Goal: Information Seeking & Learning: Check status

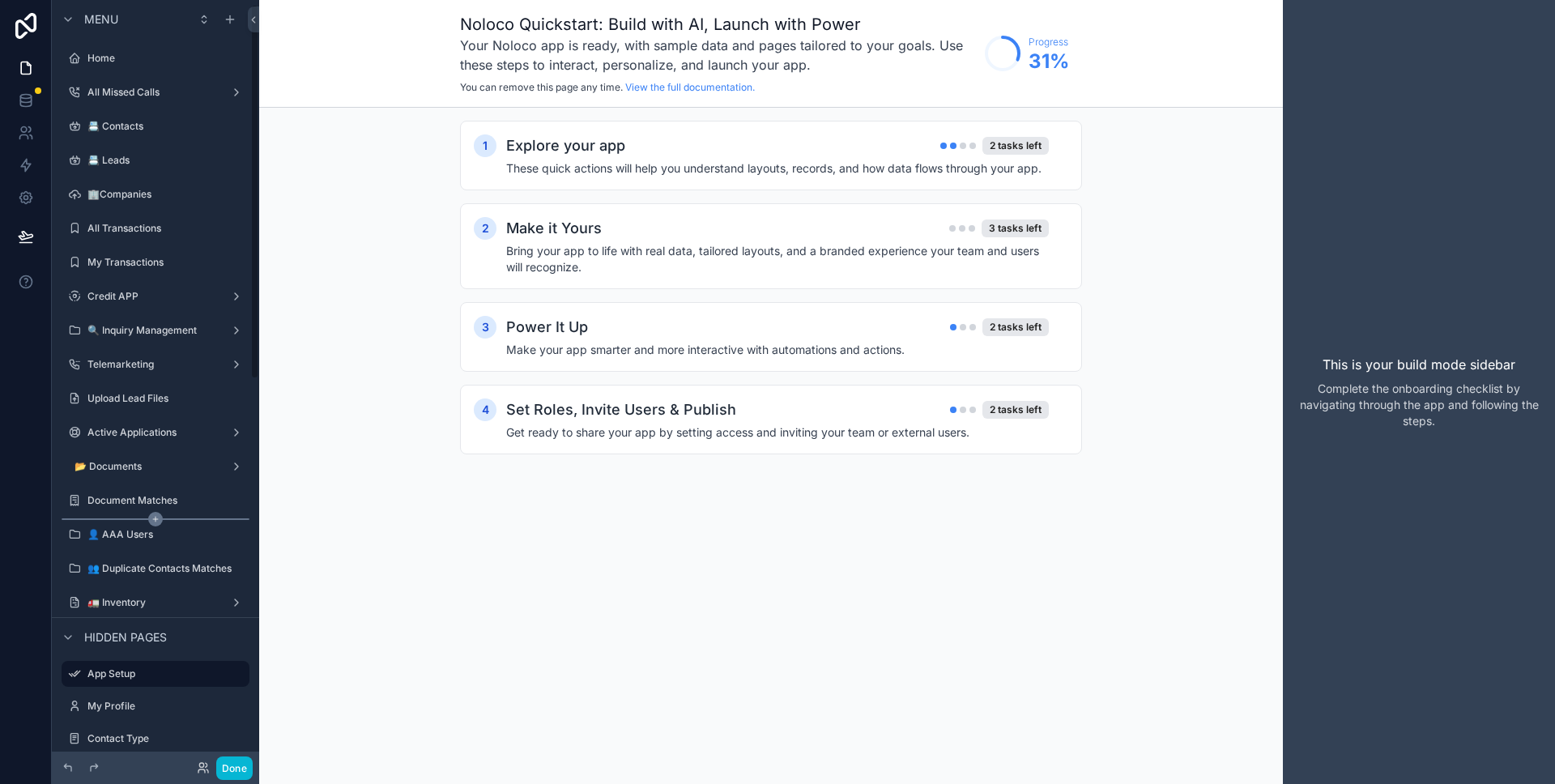
scroll to position [21, 0]
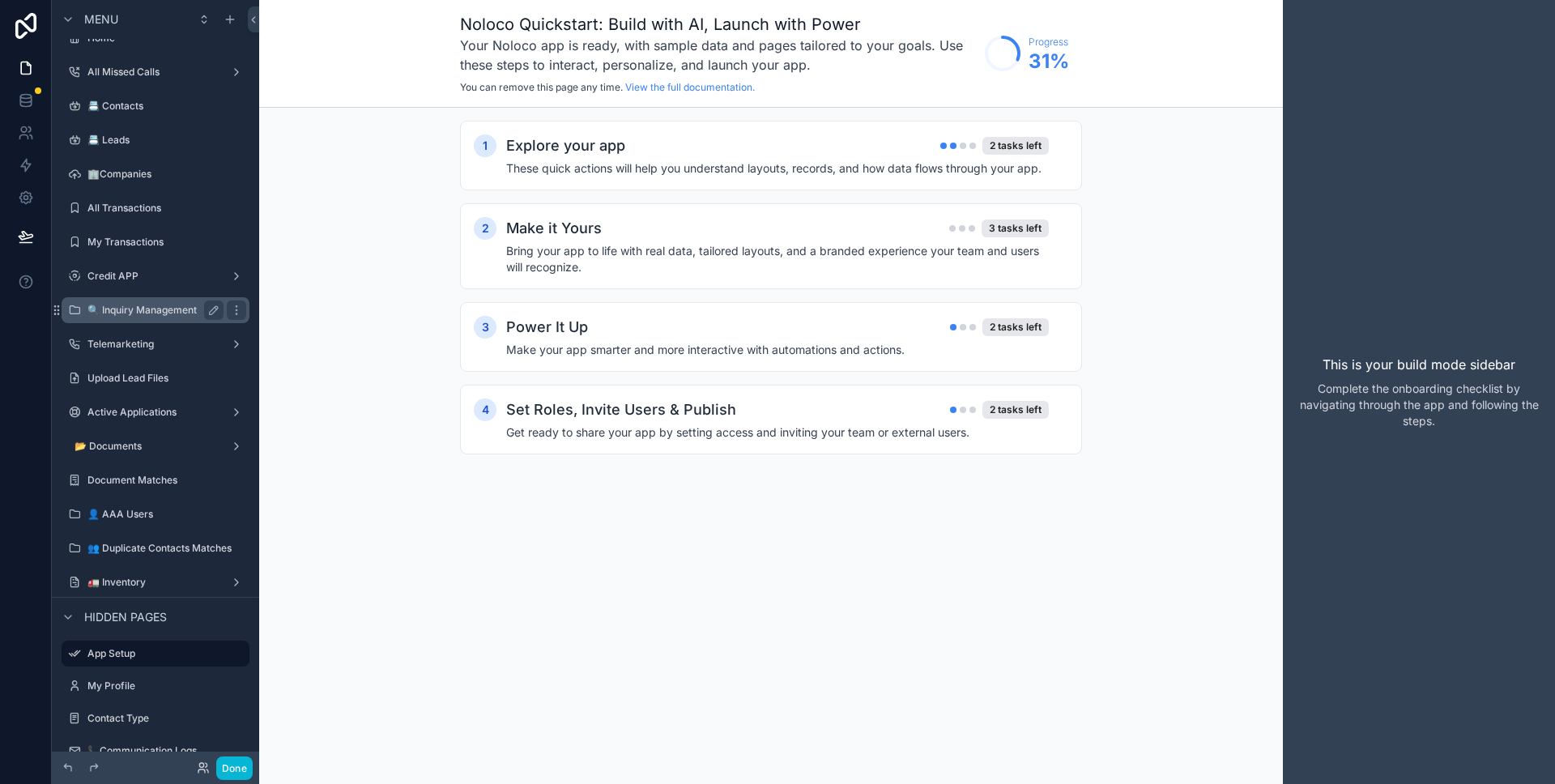
click at [147, 311] on label "🔍 Inquiry Management" at bounding box center [152, 310] width 130 height 13
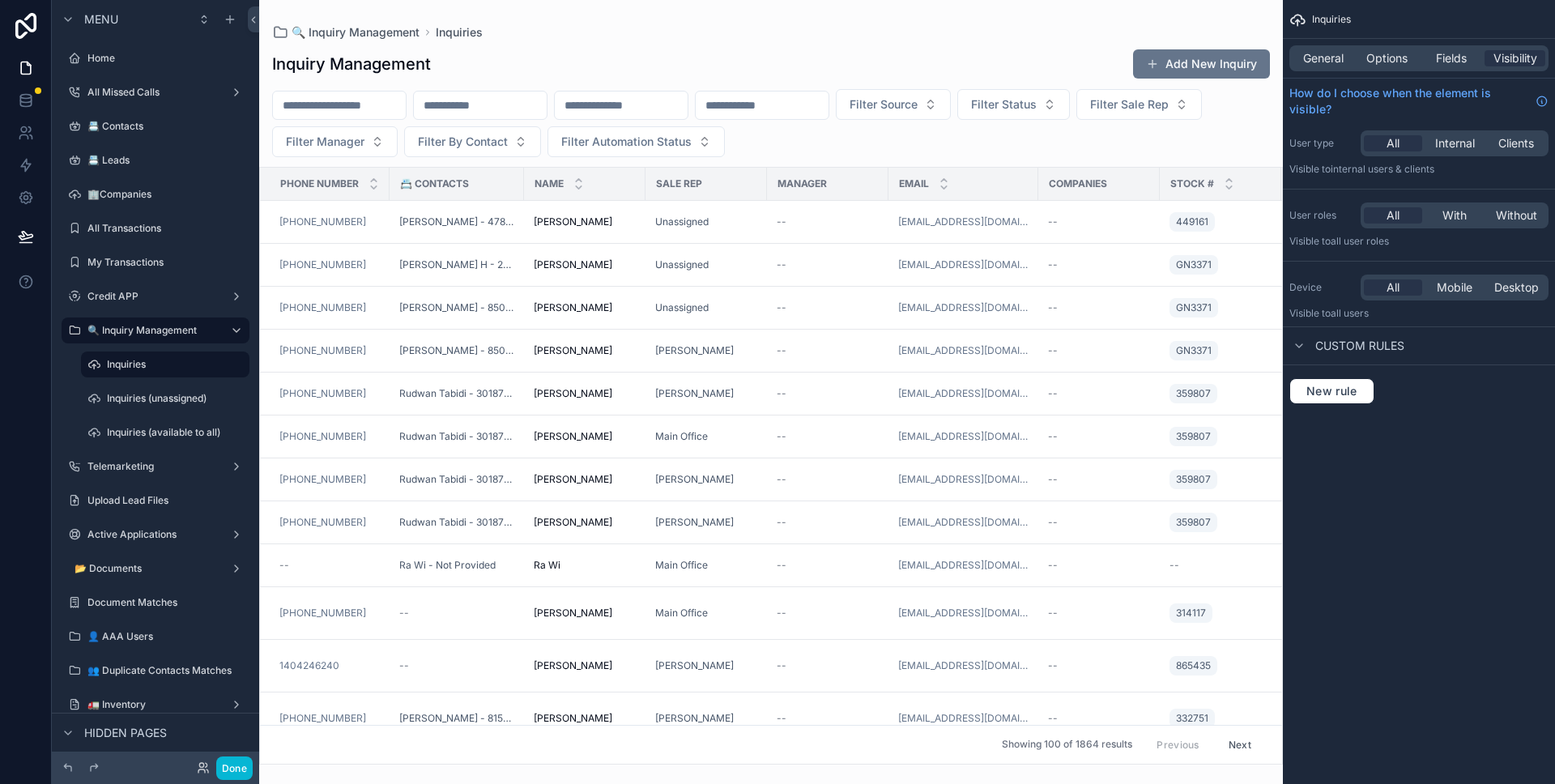
click at [481, 221] on div "scrollable content" at bounding box center [770, 392] width 1023 height 784
click at [555, 225] on span "[PERSON_NAME]" at bounding box center [573, 222] width 78 height 13
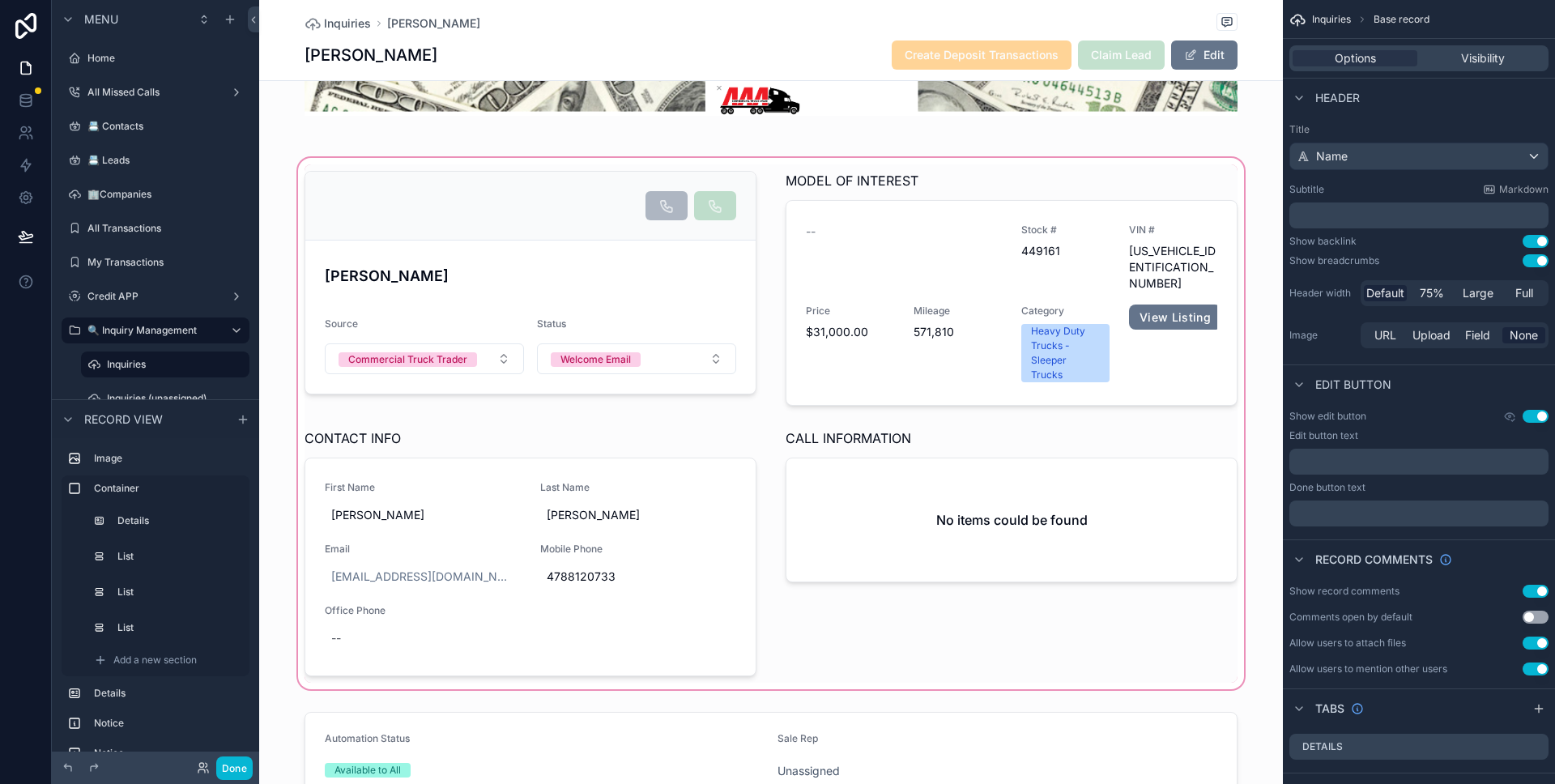
scroll to position [280, 0]
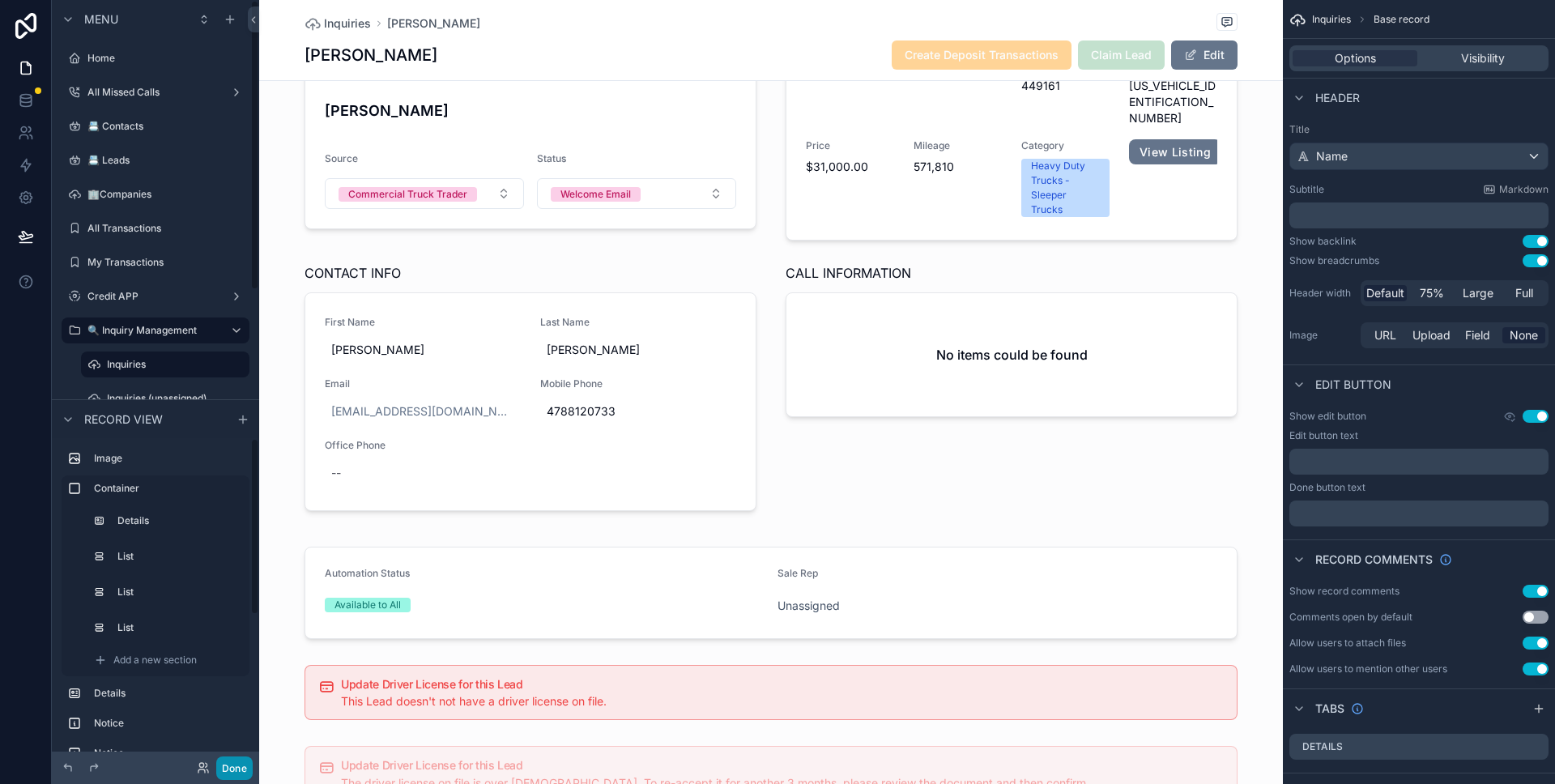
click at [242, 765] on button "Done" at bounding box center [234, 767] width 36 height 23
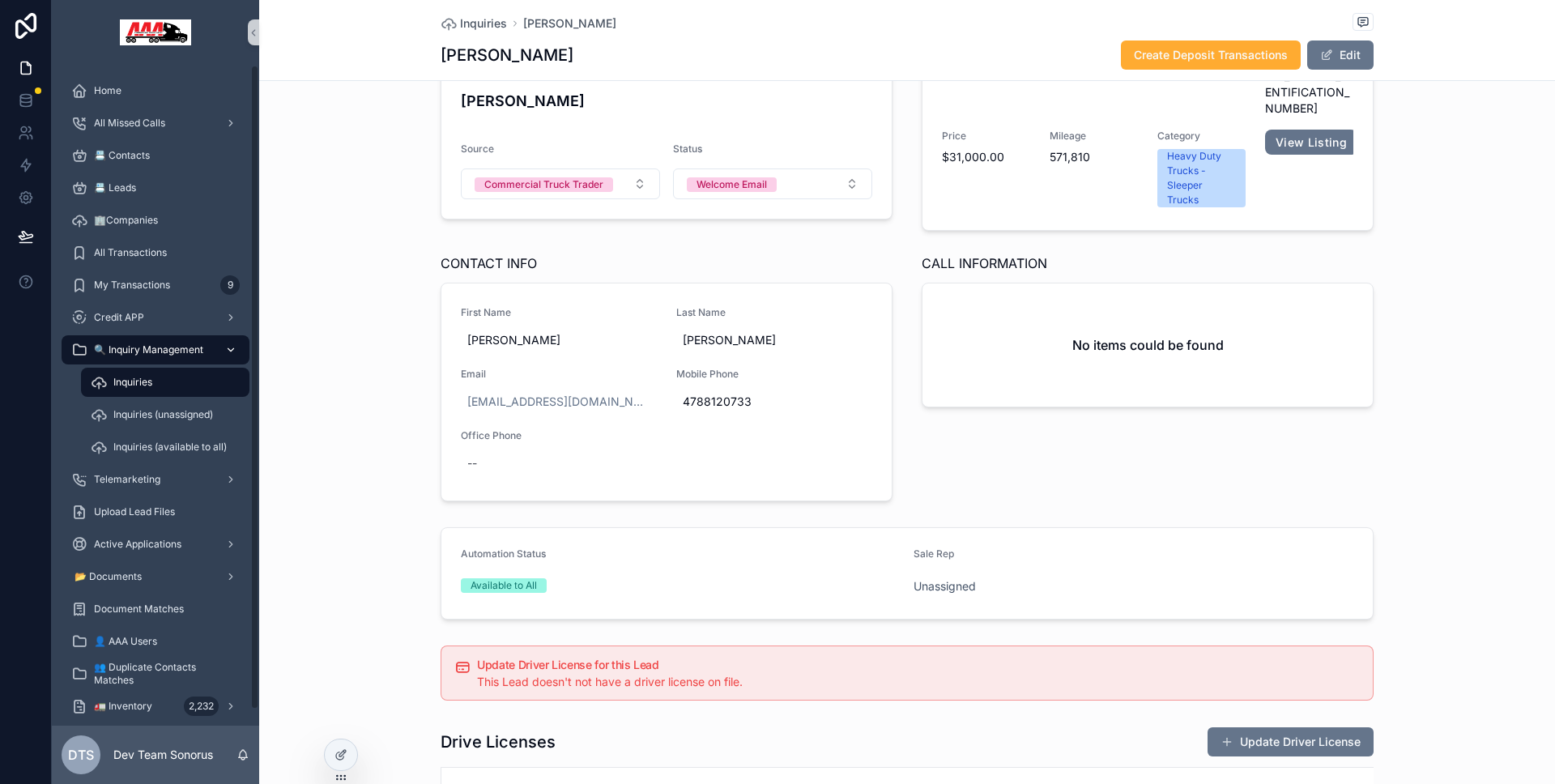
click at [174, 355] on span "🔍 Inquiry Management" at bounding box center [149, 349] width 109 height 13
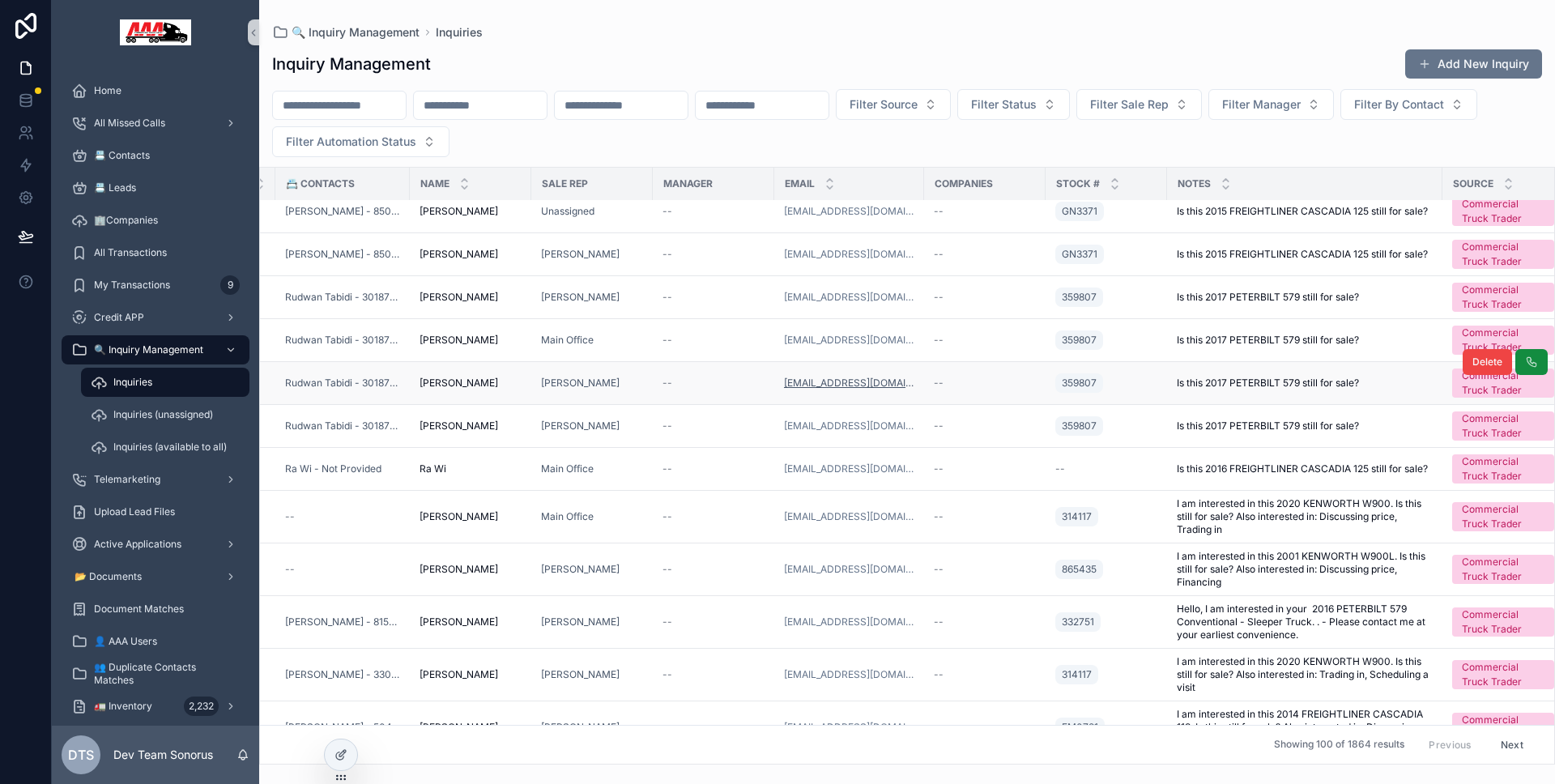
scroll to position [96, 0]
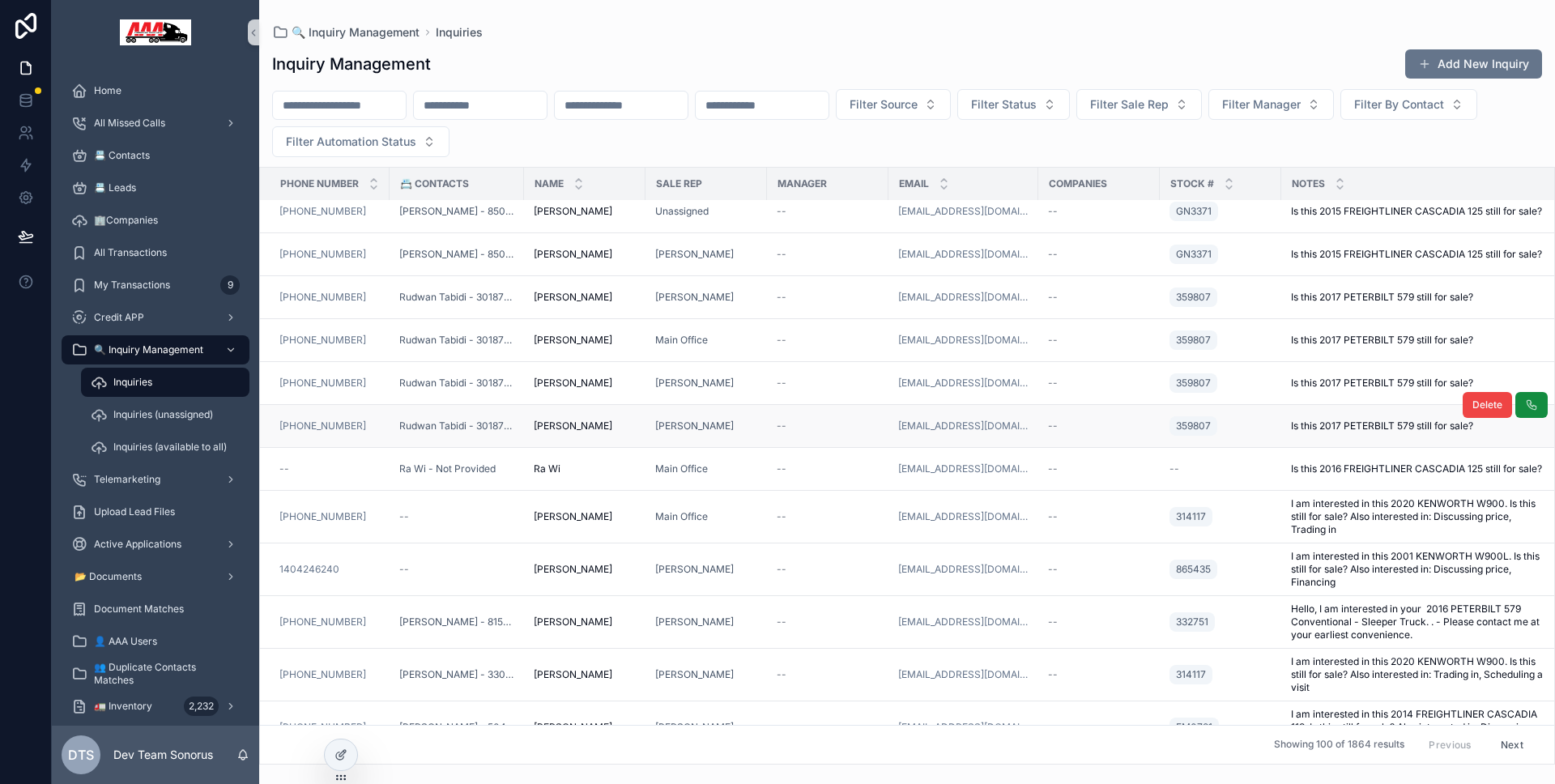
click at [771, 421] on td "--" at bounding box center [828, 426] width 121 height 43
click at [749, 429] on div "[PERSON_NAME]" at bounding box center [706, 426] width 102 height 13
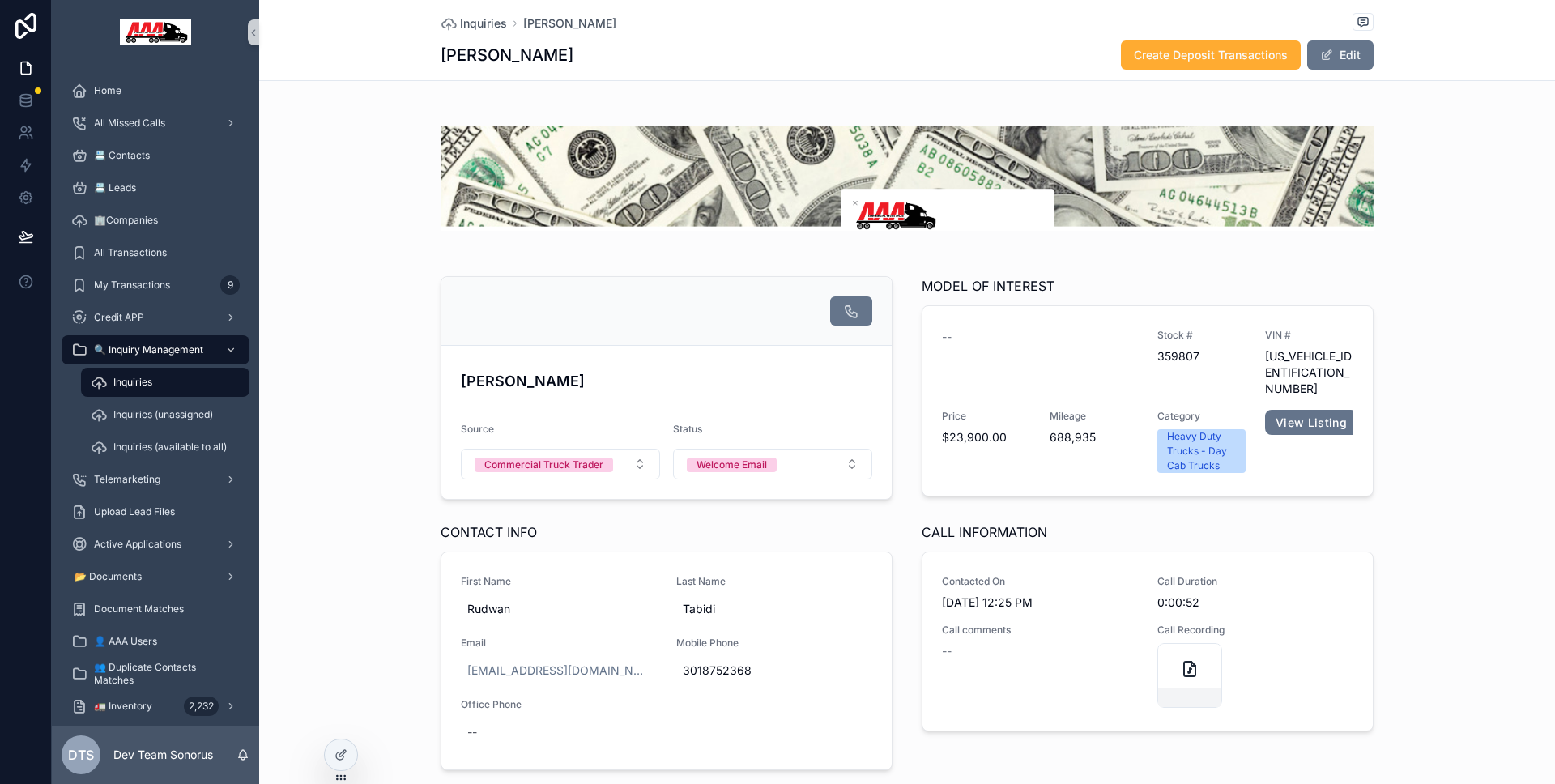
scroll to position [64, 0]
